Goal: Task Accomplishment & Management: Use online tool/utility

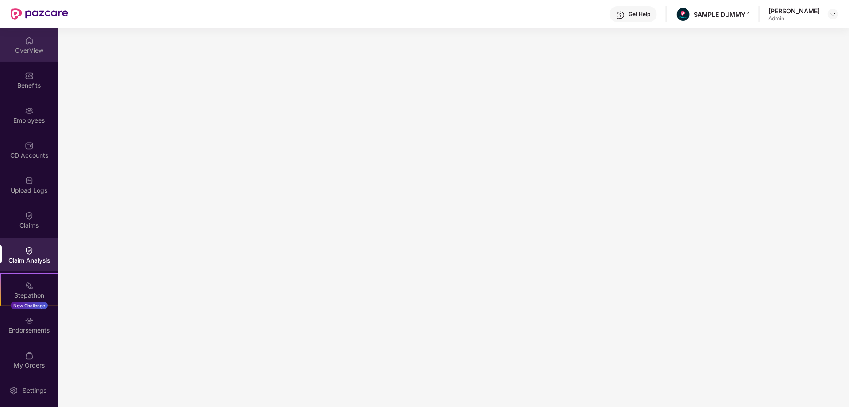
click at [23, 42] on div "OverView" at bounding box center [29, 44] width 58 height 33
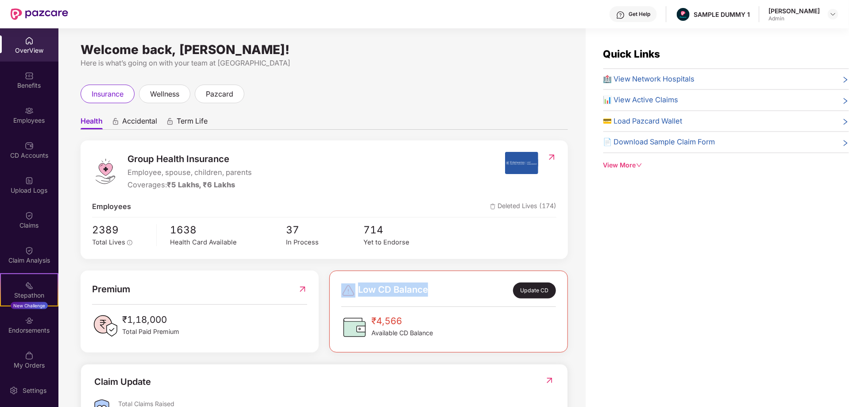
drag, startPoint x: 356, startPoint y: 288, endPoint x: 435, endPoint y: 290, distance: 79.7
click at [435, 290] on div "Low CD Balance Update CD" at bounding box center [448, 291] width 215 height 16
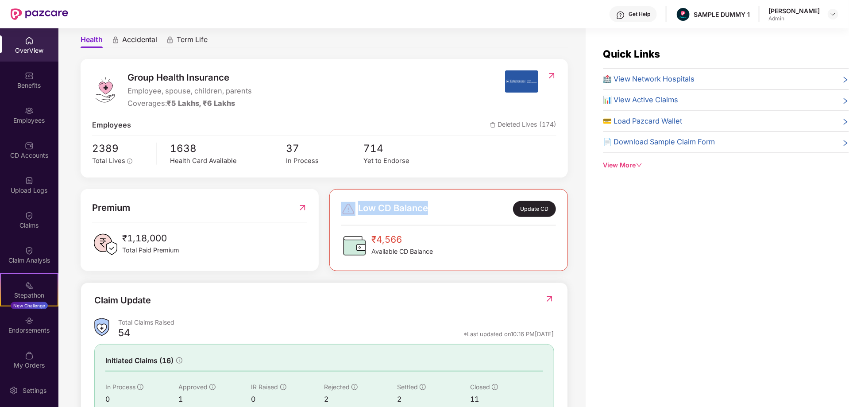
scroll to position [82, 0]
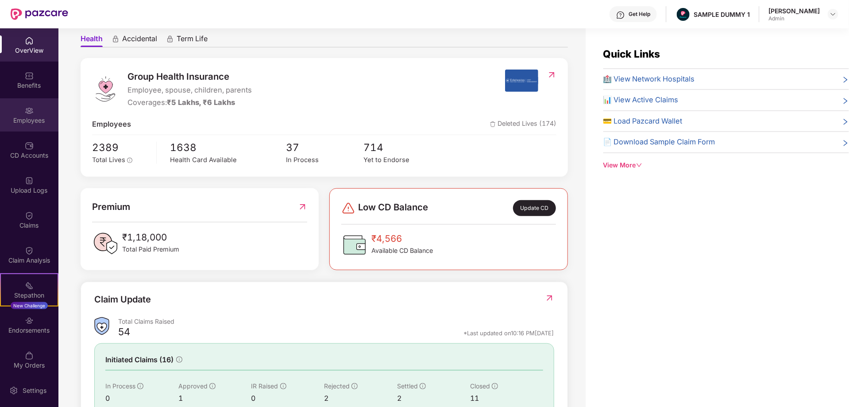
click at [31, 118] on div "Employees" at bounding box center [29, 120] width 58 height 9
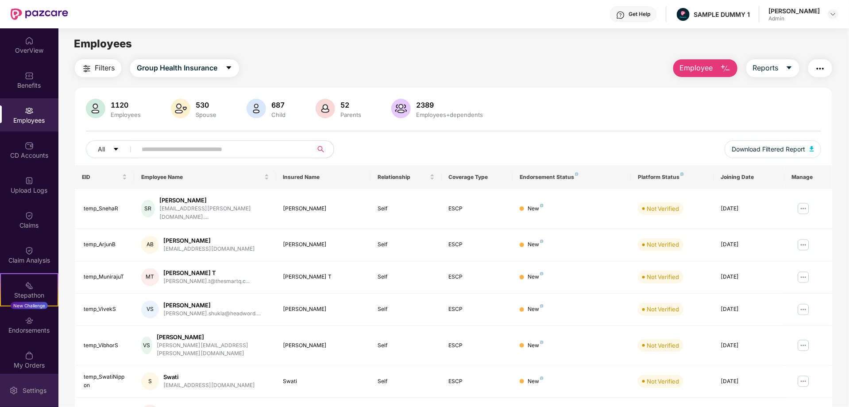
click at [27, 388] on div "Settings" at bounding box center [34, 390] width 29 height 9
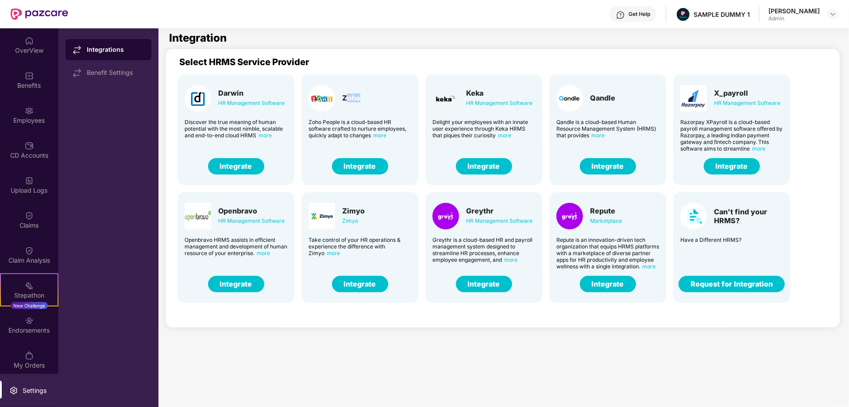
drag, startPoint x: 372, startPoint y: 97, endPoint x: 348, endPoint y: 97, distance: 23.9
click at [348, 97] on div "Zoho" at bounding box center [360, 98] width 103 height 27
click at [477, 280] on button "Integrate" at bounding box center [484, 284] width 56 height 16
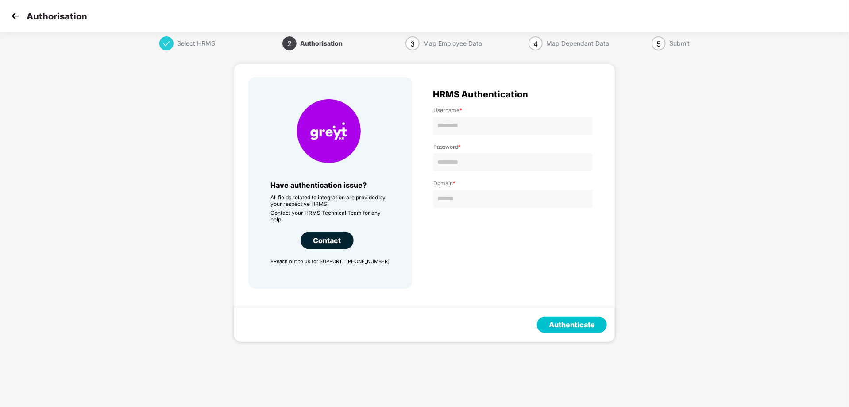
click at [13, 15] on img at bounding box center [15, 15] width 13 height 13
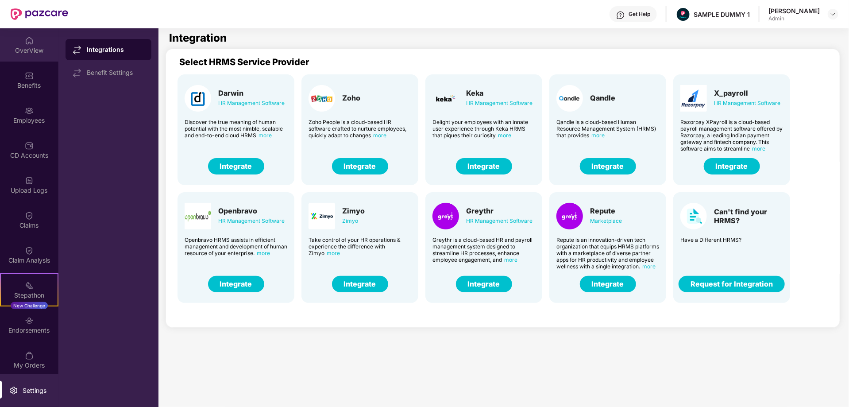
click at [23, 46] on div "OverView" at bounding box center [29, 50] width 58 height 9
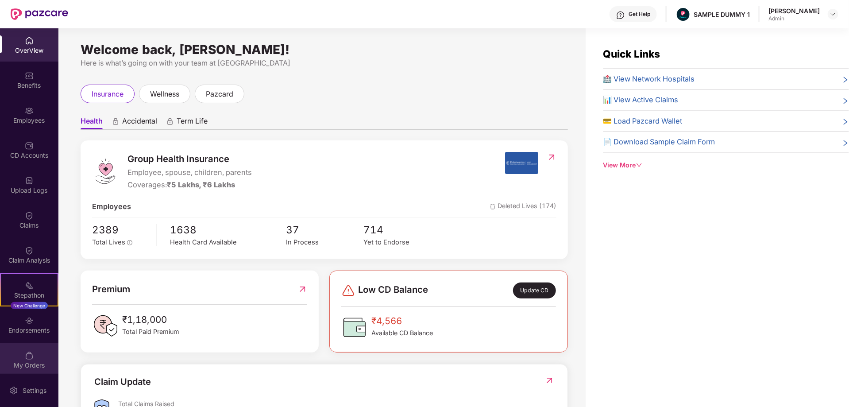
click at [25, 358] on img at bounding box center [29, 355] width 9 height 9
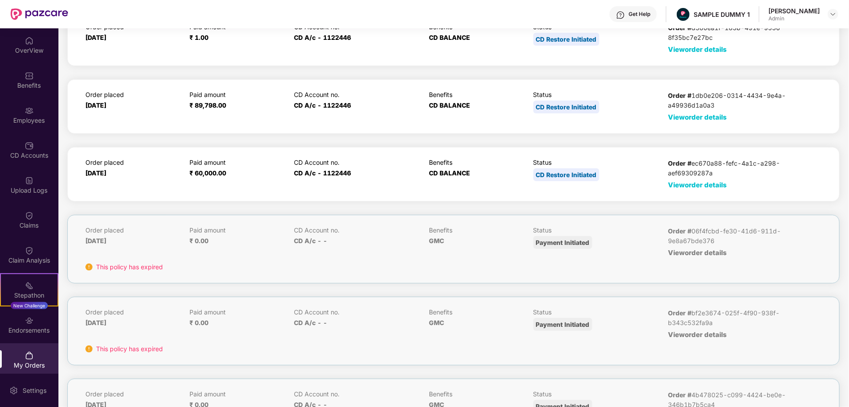
scroll to position [43, 0]
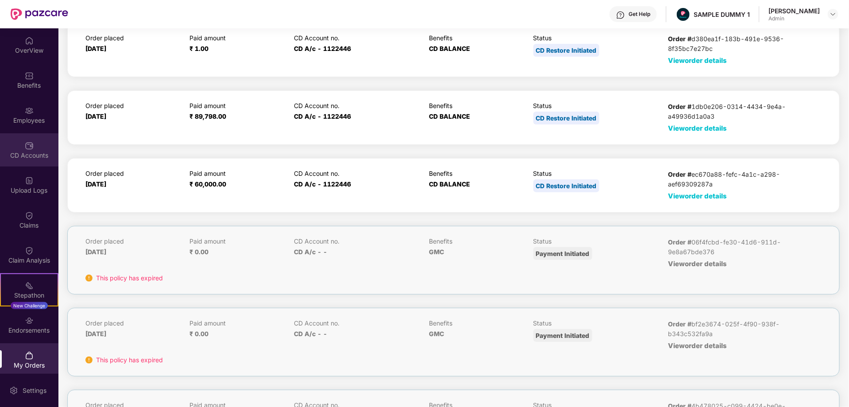
click at [32, 156] on div "CD Accounts" at bounding box center [29, 155] width 58 height 9
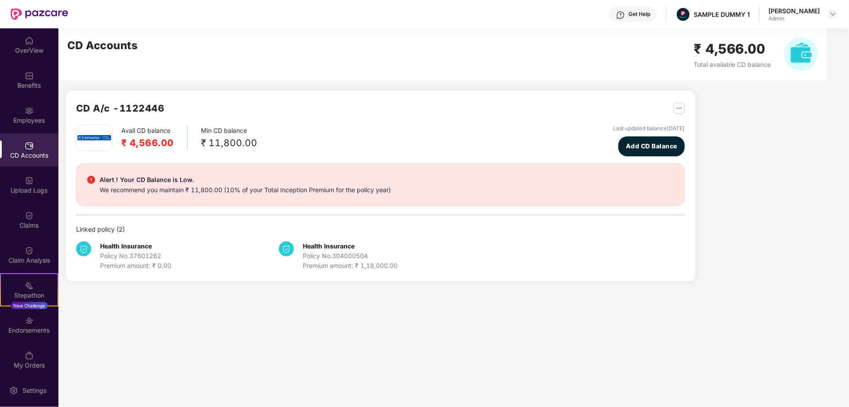
scroll to position [0, 0]
click at [679, 109] on img "button" at bounding box center [679, 108] width 11 height 11
